Goal: Transaction & Acquisition: Purchase product/service

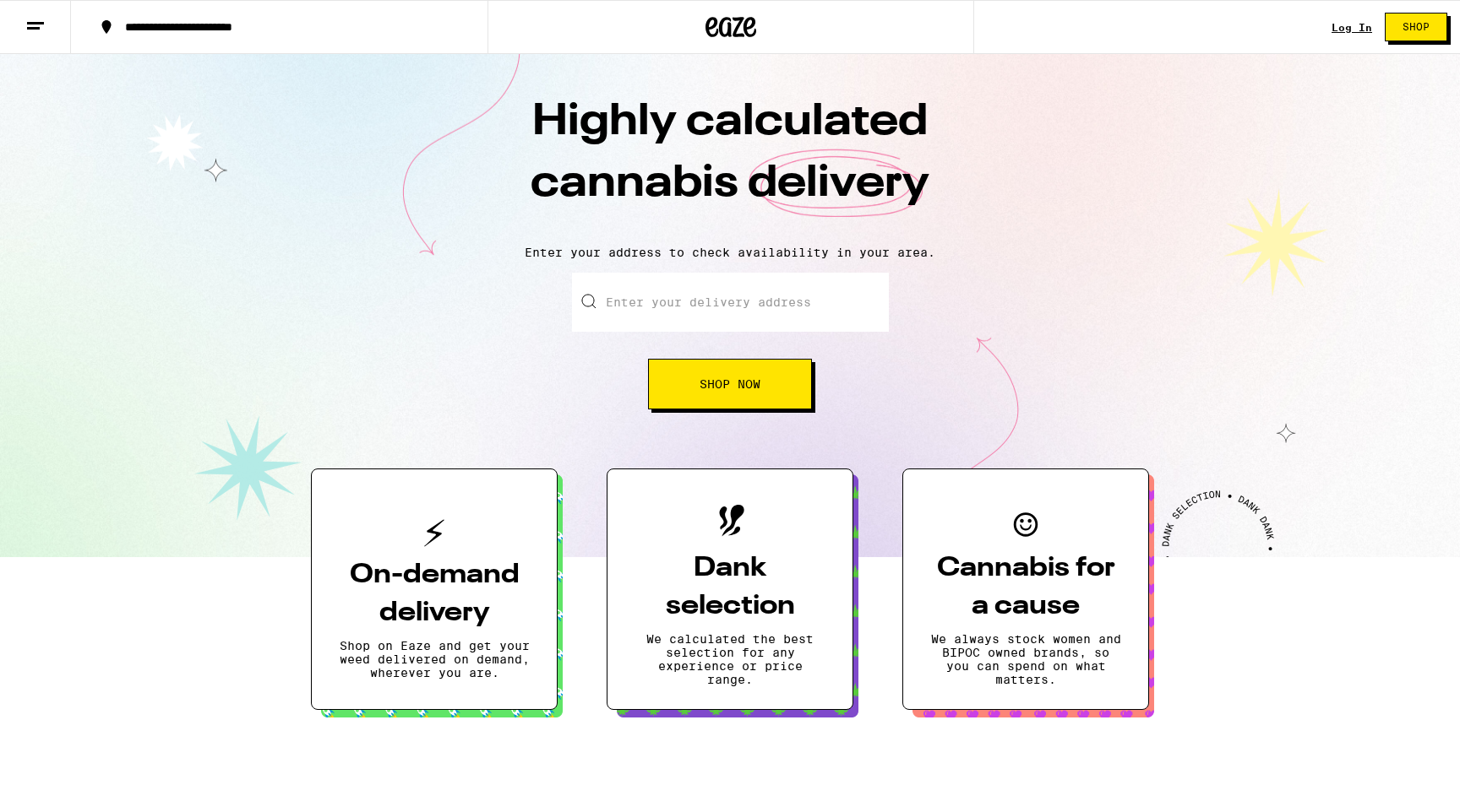
click at [1357, 23] on link "Log In" at bounding box center [1352, 27] width 41 height 11
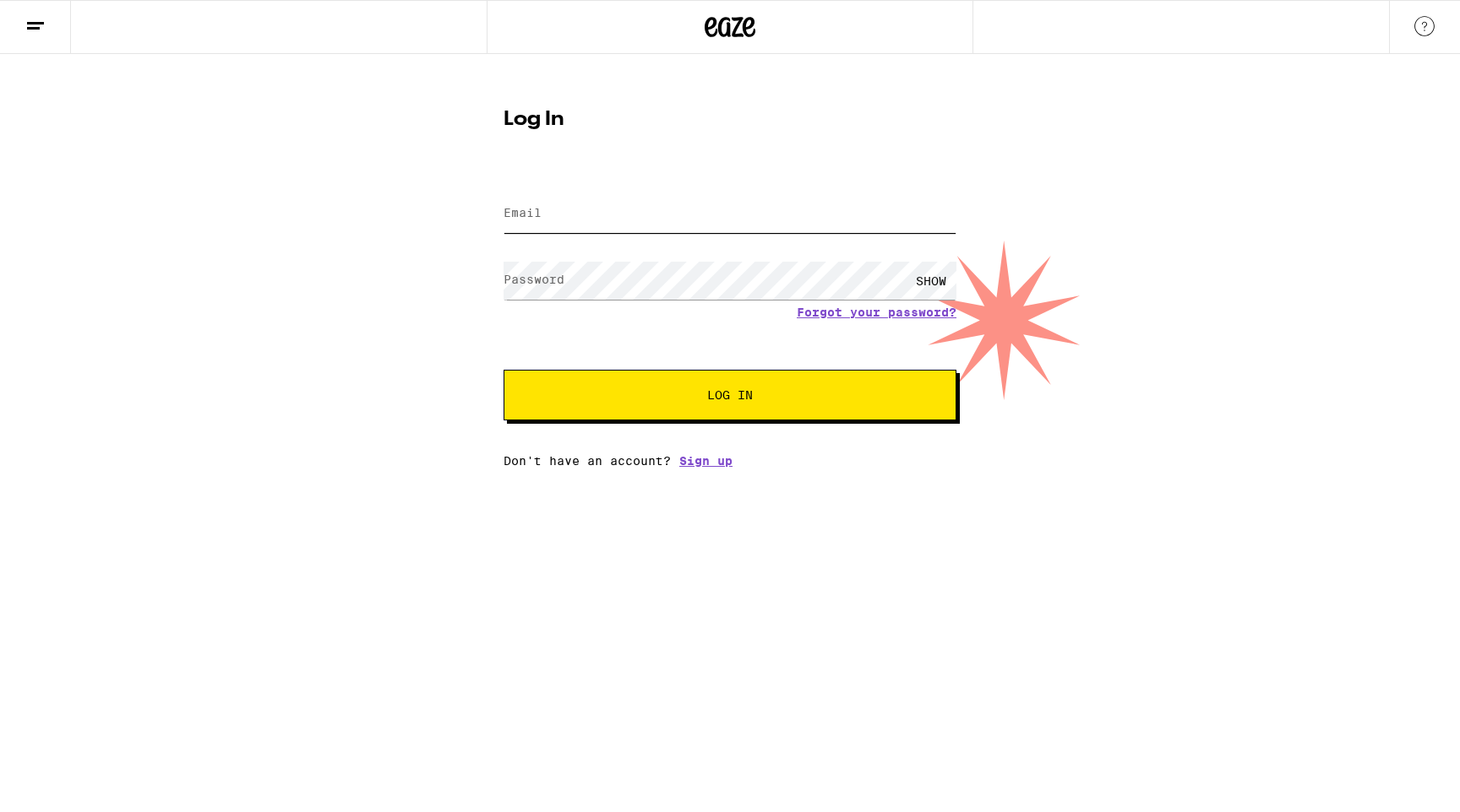
click at [606, 196] on input "Email" at bounding box center [729, 213] width 453 height 38
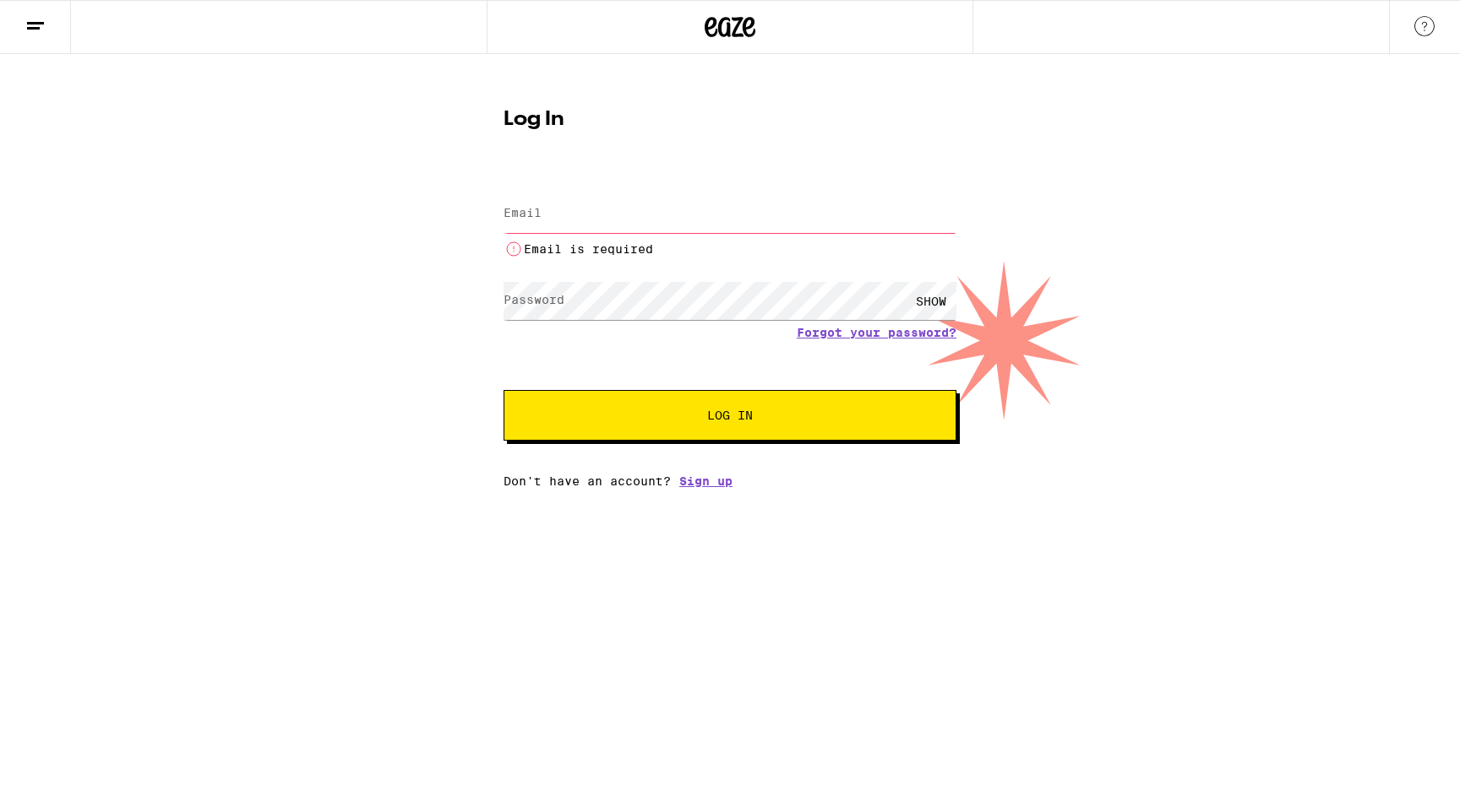
type input "[PERSON_NAME][EMAIL_ADDRESS][DOMAIN_NAME]"
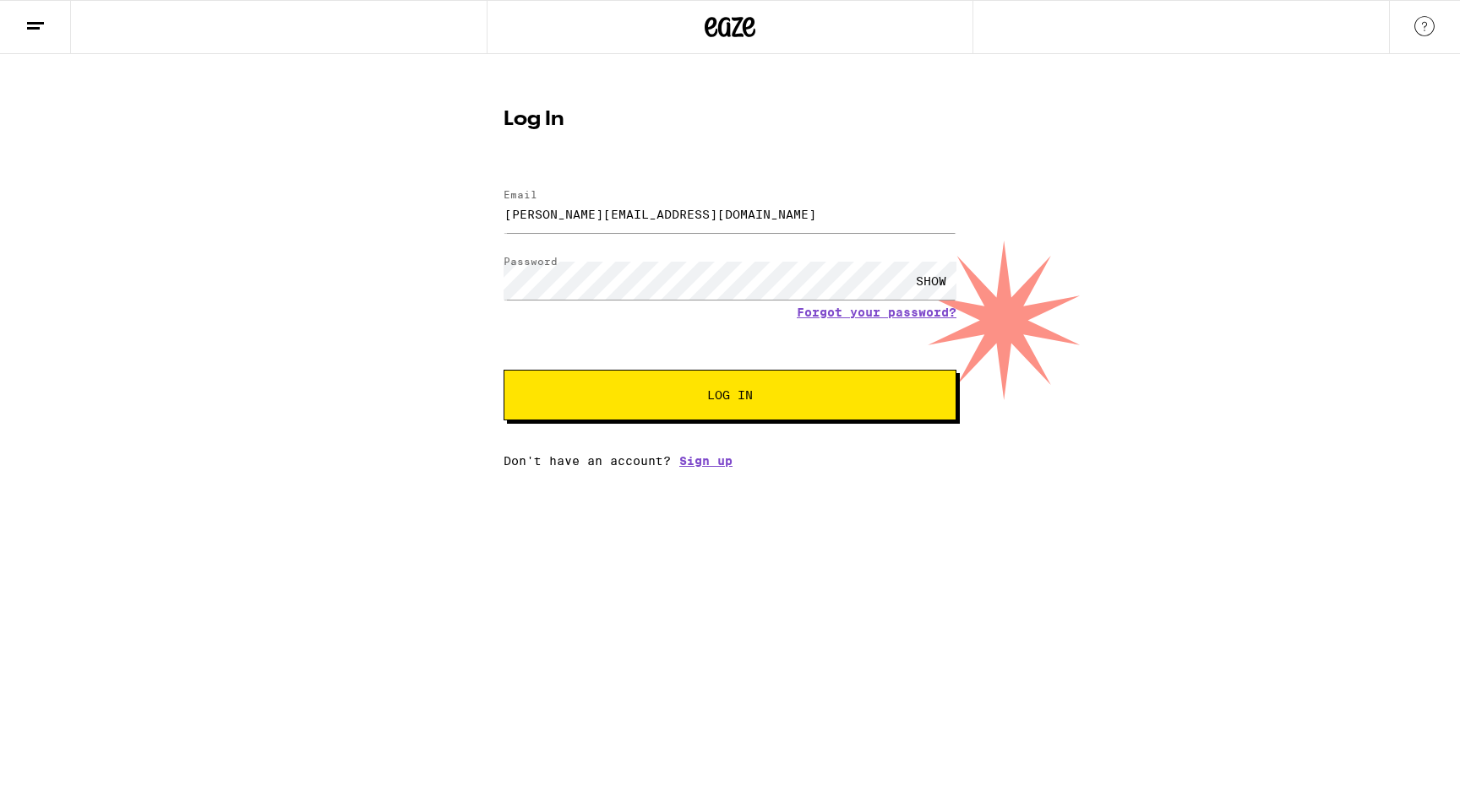
click at [674, 423] on div "Email Email [PERSON_NAME][EMAIL_ADDRESS][DOMAIN_NAME] Password Password SHOW Fo…" at bounding box center [729, 320] width 453 height 296
click at [675, 388] on button "Log In" at bounding box center [729, 395] width 453 height 50
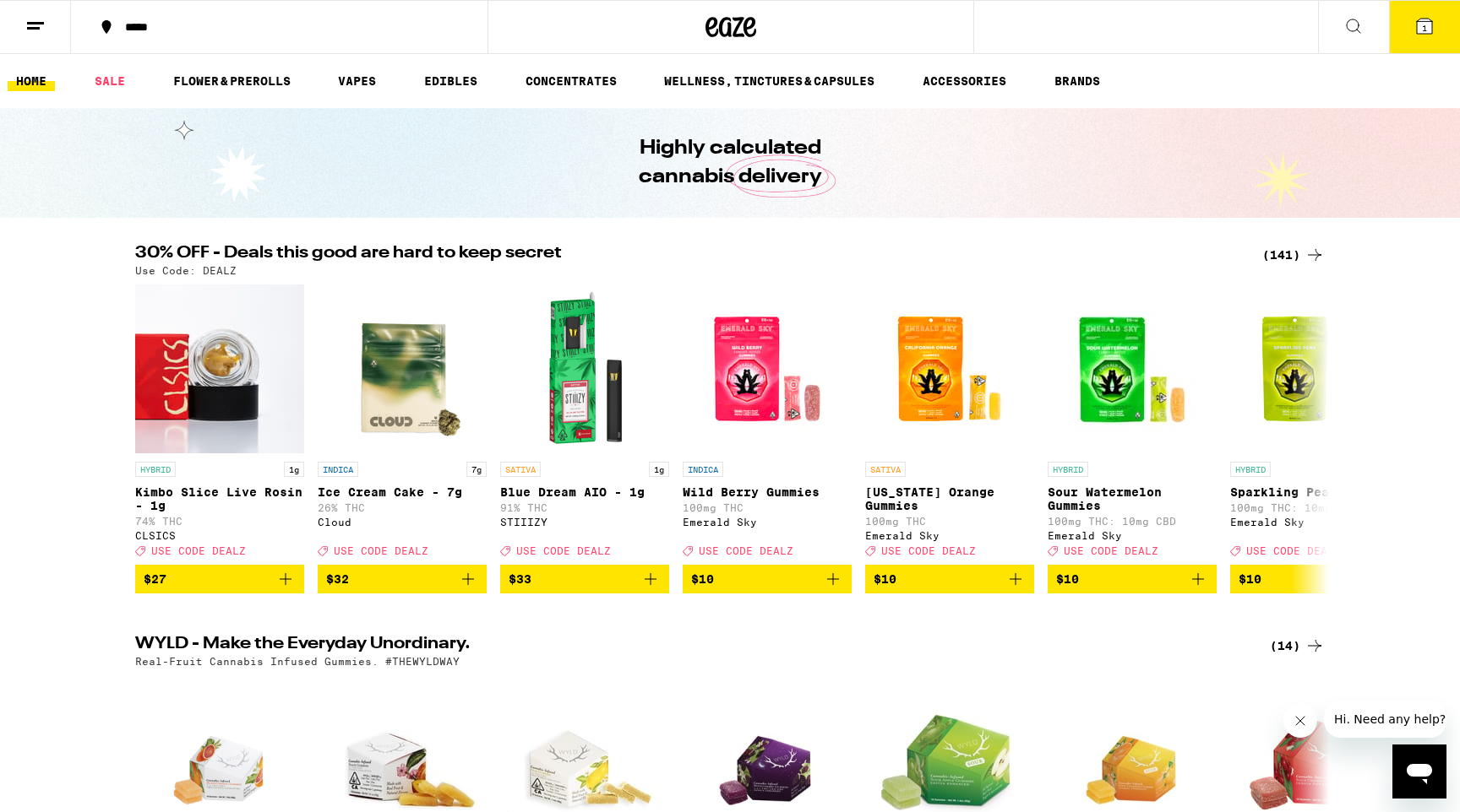
click at [1305, 260] on icon at bounding box center [1315, 255] width 20 height 20
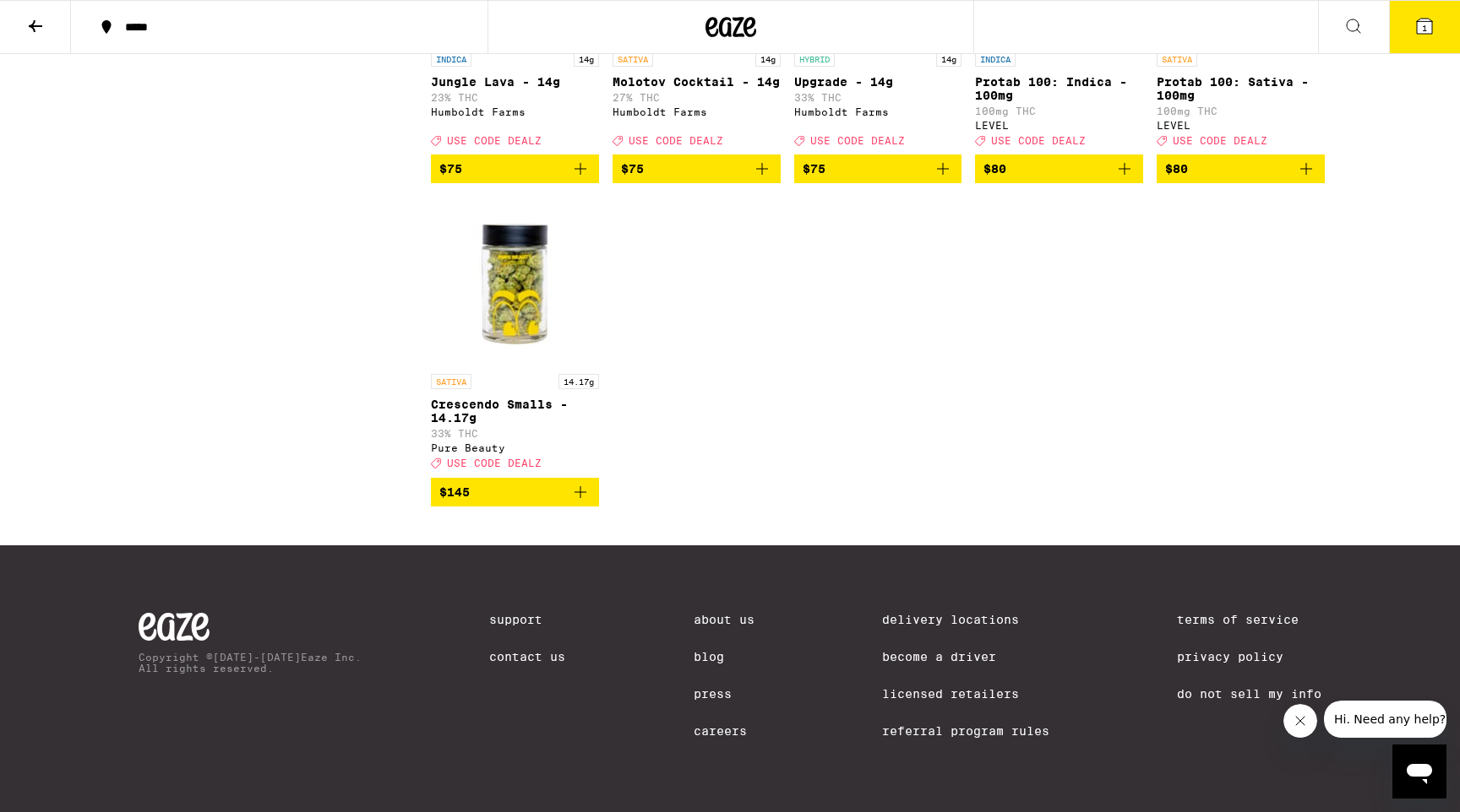
scroll to position [9381, 0]
